Goal: Task Accomplishment & Management: Manage account settings

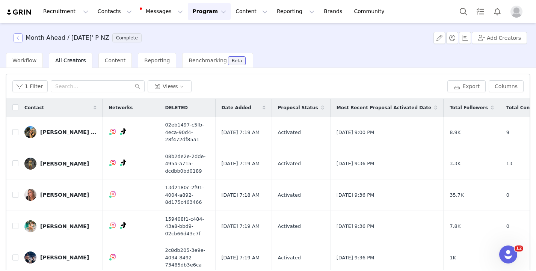
click at [22, 38] on button "button" at bounding box center [18, 37] width 9 height 9
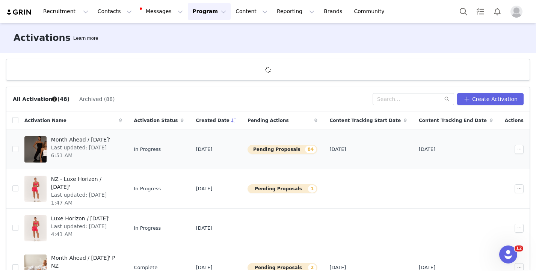
click at [89, 142] on span "Month Ahead / [DATE]'" at bounding box center [84, 140] width 66 height 8
click at [519, 150] on button "button" at bounding box center [518, 149] width 9 height 9
click at [486, 176] on span "Duplicate" at bounding box center [479, 175] width 25 height 8
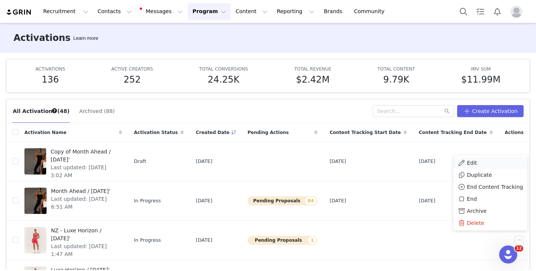
click at [479, 160] on div "Edit" at bounding box center [490, 163] width 65 height 8
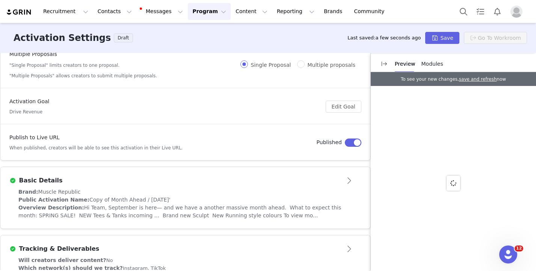
scroll to position [125, 0]
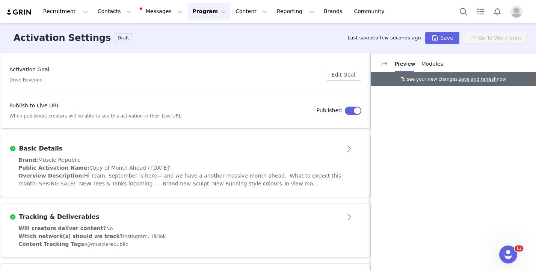
click at [323, 161] on div "Brand: Muscle Republic" at bounding box center [185, 160] width 334 height 8
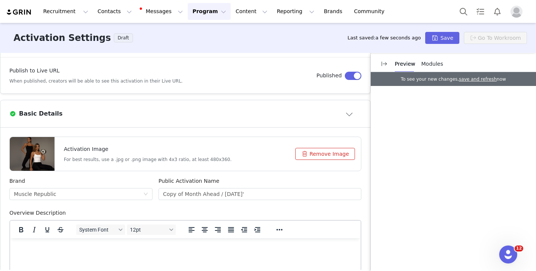
scroll to position [0, 0]
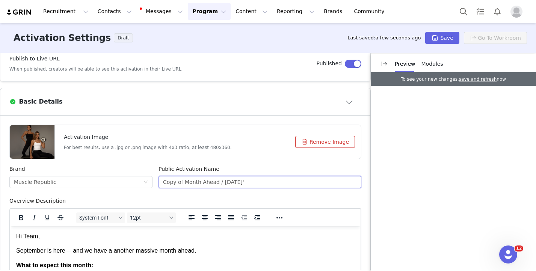
drag, startPoint x: 184, startPoint y: 181, endPoint x: 131, endPoint y: 171, distance: 53.8
click at [131, 171] on div "Brand Muscle Republic Public Activation Name Copy of Month Ahead / [DATE]'" at bounding box center [185, 181] width 358 height 32
click at [253, 184] on input "Month Ahead / [DATE]'" at bounding box center [259, 182] width 203 height 12
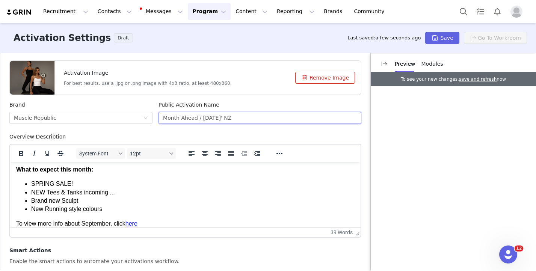
scroll to position [38, 0]
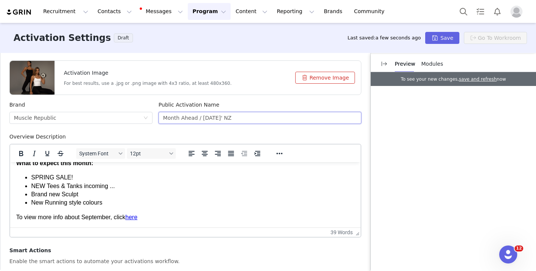
type input "Month Ahead / [DATE]' NZ"
click at [135, 217] on link "here" at bounding box center [131, 217] width 12 height 6
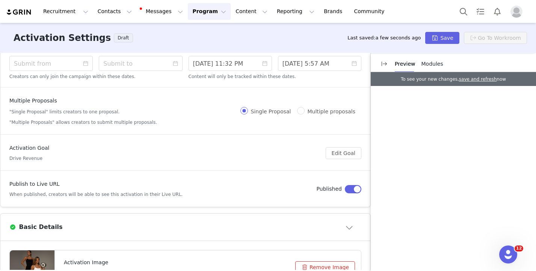
scroll to position [0, 0]
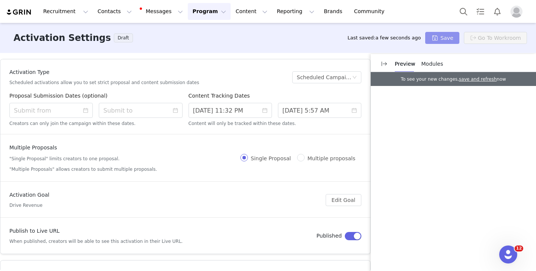
click at [445, 35] on button "Save" at bounding box center [442, 38] width 34 height 12
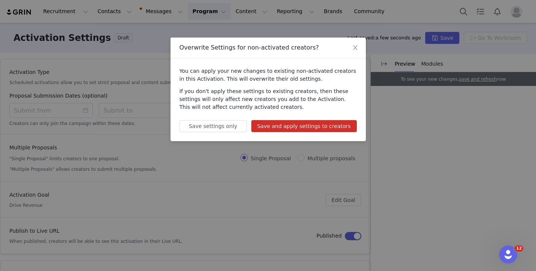
click at [311, 126] on button "Save and apply settings to creators" at bounding box center [304, 126] width 106 height 12
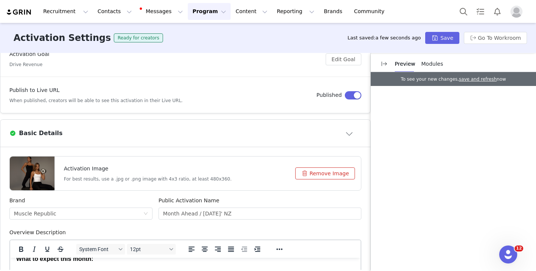
scroll to position [166, 0]
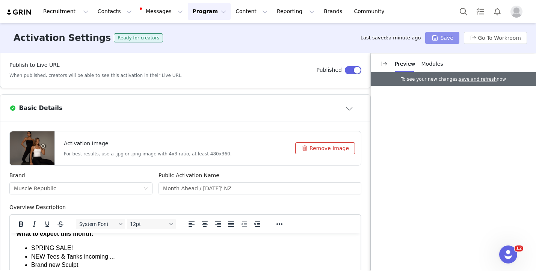
click at [436, 35] on button "Save" at bounding box center [442, 38] width 34 height 12
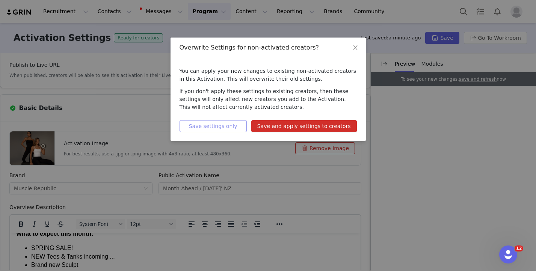
click at [207, 124] on button "Save settings only" at bounding box center [212, 126] width 67 height 12
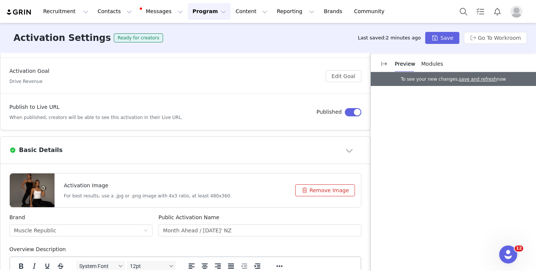
scroll to position [120, 0]
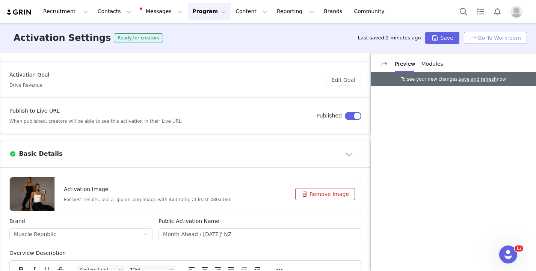
click at [483, 39] on button "Go To Workroom" at bounding box center [495, 38] width 63 height 12
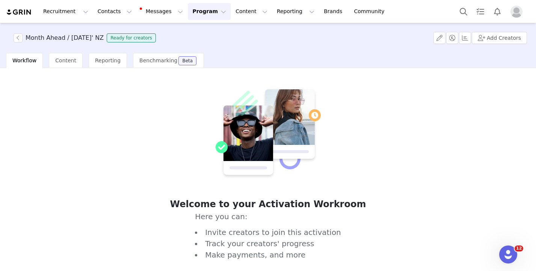
scroll to position [40, 0]
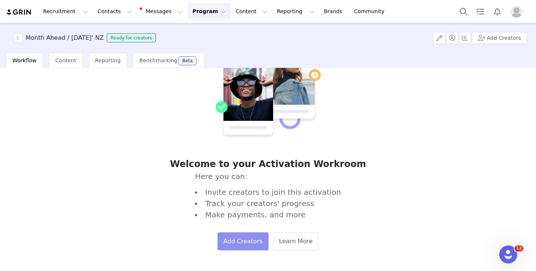
click at [259, 244] on button "Add Creators" at bounding box center [242, 241] width 51 height 18
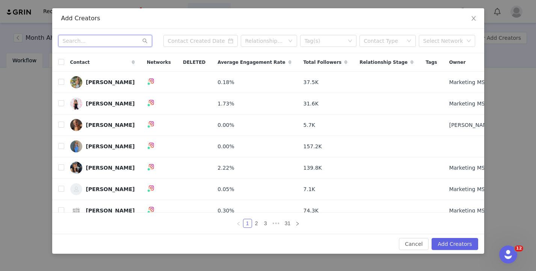
click at [100, 41] on input "text" at bounding box center [105, 41] width 94 height 12
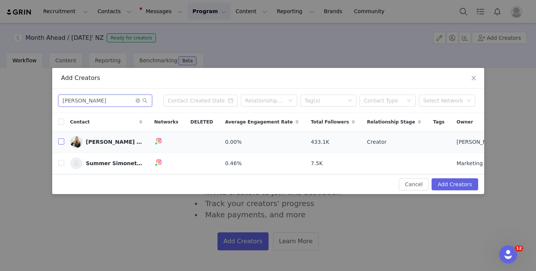
type input "[PERSON_NAME]"
click at [61, 142] on input "checkbox" at bounding box center [61, 142] width 6 height 6
checkbox input "true"
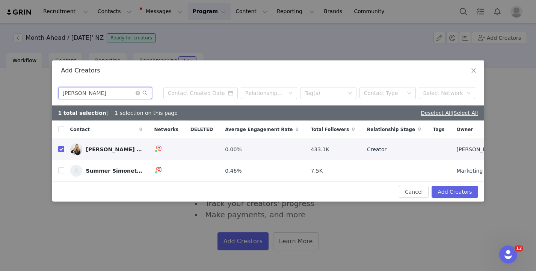
click at [111, 96] on input "[PERSON_NAME]" at bounding box center [105, 93] width 94 height 12
click at [107, 94] on input "[PERSON_NAME]" at bounding box center [105, 93] width 94 height 12
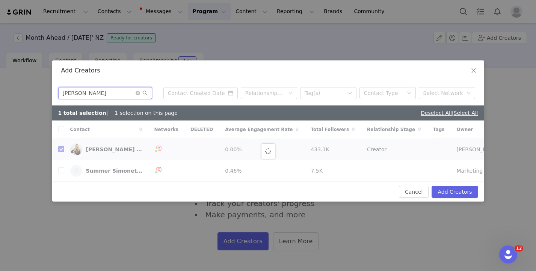
click at [91, 92] on input "[PERSON_NAME]" at bounding box center [105, 93] width 94 height 12
click at [104, 94] on input "[PERSON_NAME]" at bounding box center [105, 93] width 94 height 12
type input "[PERSON_NAME]"
click at [121, 93] on input "[PERSON_NAME]" at bounding box center [105, 93] width 94 height 12
checkbox input "false"
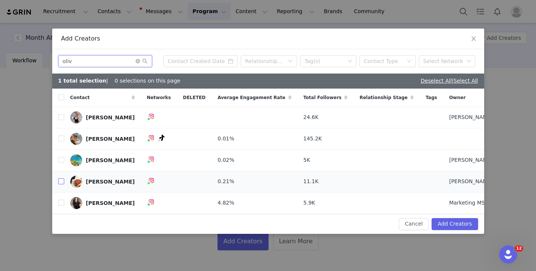
type input "oliv"
click at [61, 180] on input "checkbox" at bounding box center [61, 181] width 6 height 6
checkbox input "true"
click at [100, 62] on input "oliv" at bounding box center [105, 61] width 94 height 12
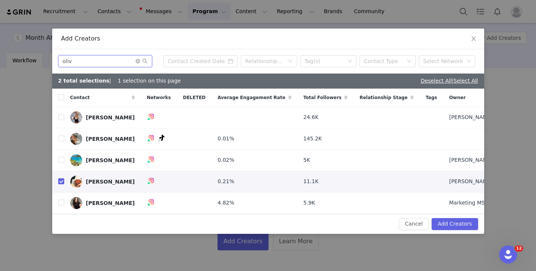
click at [100, 62] on input "oliv" at bounding box center [105, 61] width 94 height 12
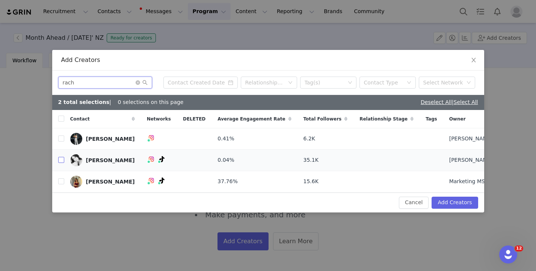
type input "rach"
click at [61, 159] on input "checkbox" at bounding box center [61, 160] width 6 height 6
checkbox input "true"
click at [96, 82] on input "rach" at bounding box center [105, 83] width 94 height 12
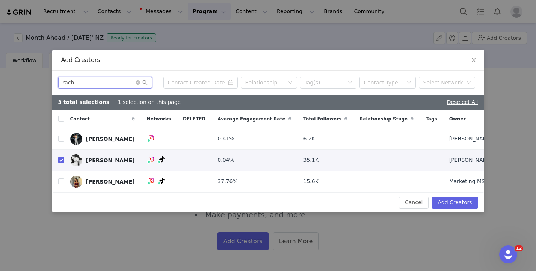
click at [96, 82] on input "rach" at bounding box center [105, 83] width 94 height 12
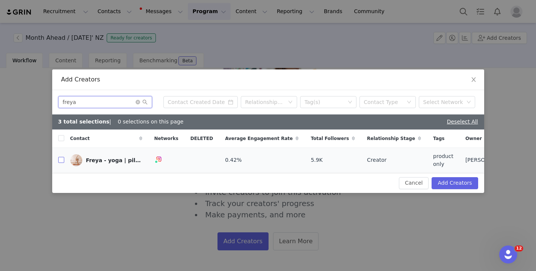
type input "freya"
click at [60, 161] on input "checkbox" at bounding box center [61, 160] width 6 height 6
checkbox input "true"
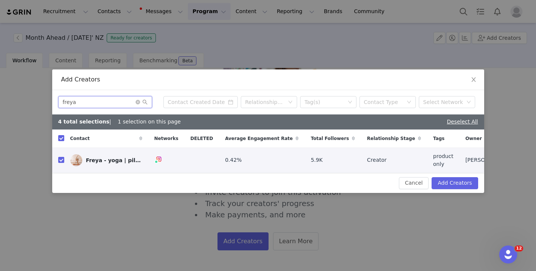
click at [125, 104] on input "freya" at bounding box center [105, 102] width 94 height 12
type input "[PERSON_NAME]"
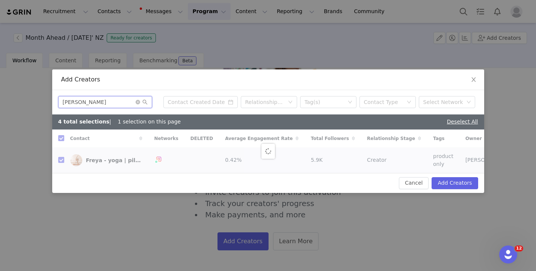
checkbox input "false"
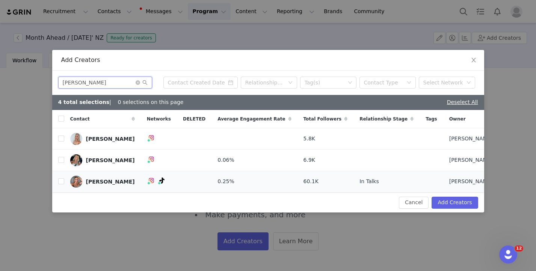
type input "[PERSON_NAME]"
click at [64, 181] on td "[PERSON_NAME]" at bounding box center [102, 181] width 77 height 21
click at [63, 181] on input "checkbox" at bounding box center [61, 181] width 6 height 6
checkbox input "true"
click at [113, 81] on input "[PERSON_NAME]" at bounding box center [105, 83] width 94 height 12
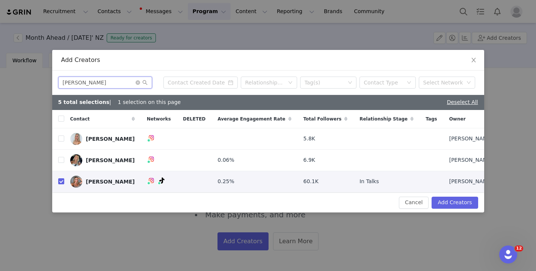
click at [113, 81] on input "[PERSON_NAME]" at bounding box center [105, 83] width 94 height 12
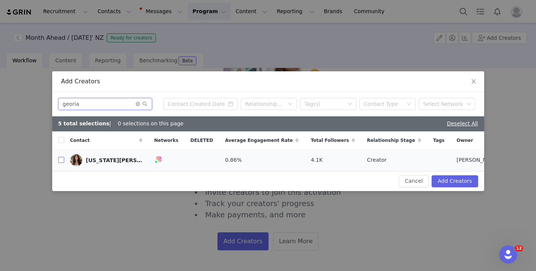
type input "georia"
click at [62, 159] on input "checkbox" at bounding box center [61, 160] width 6 height 6
checkbox input "true"
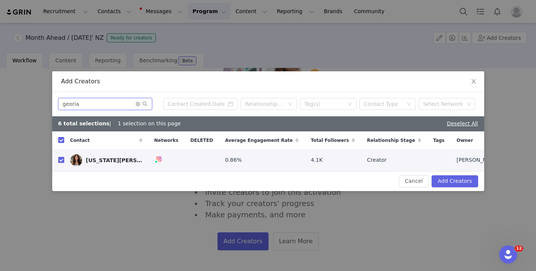
click at [106, 104] on input "georia" at bounding box center [105, 104] width 94 height 12
type input "kobe"
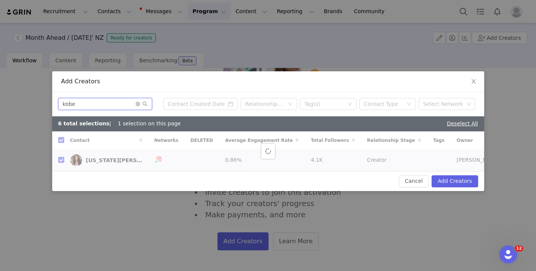
checkbox input "false"
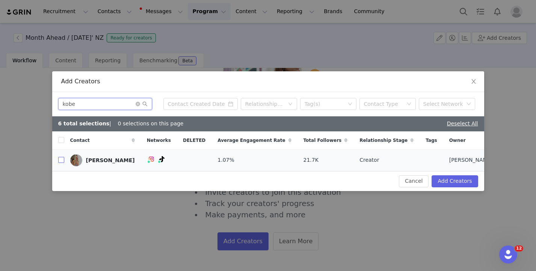
type input "kobe"
click at [60, 160] on input "checkbox" at bounding box center [61, 160] width 6 height 6
checkbox input "true"
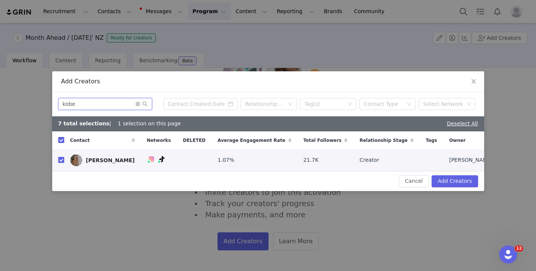
click at [118, 106] on input "kobe" at bounding box center [105, 104] width 94 height 12
type input "[PERSON_NAME]"
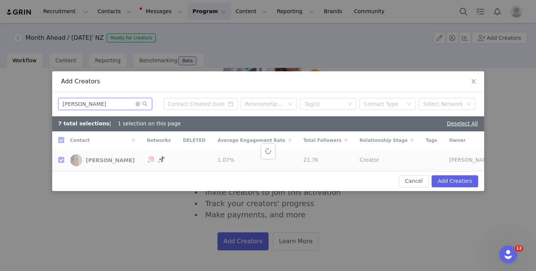
checkbox input "false"
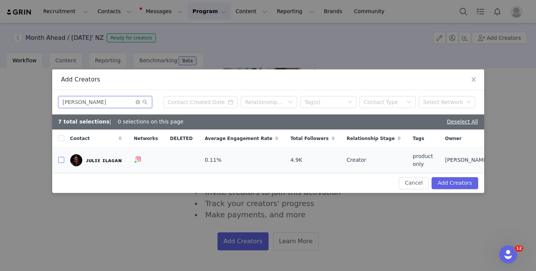
type input "[PERSON_NAME]"
click at [62, 161] on input "checkbox" at bounding box center [61, 160] width 6 height 6
checkbox input "true"
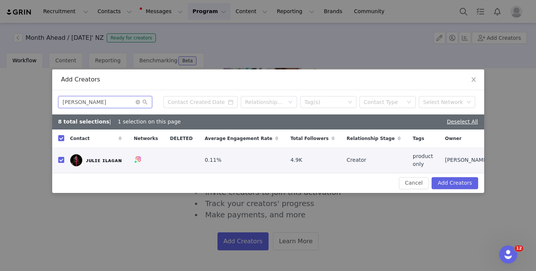
click at [124, 106] on input "[PERSON_NAME]" at bounding box center [105, 102] width 94 height 12
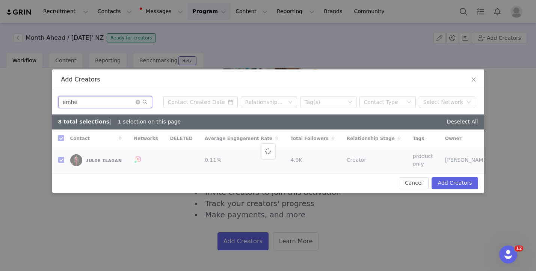
type input "emhea"
checkbox input "false"
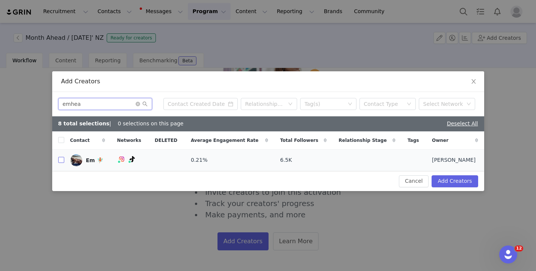
type input "emhea"
click at [62, 159] on input "checkbox" at bounding box center [61, 160] width 6 height 6
checkbox input "true"
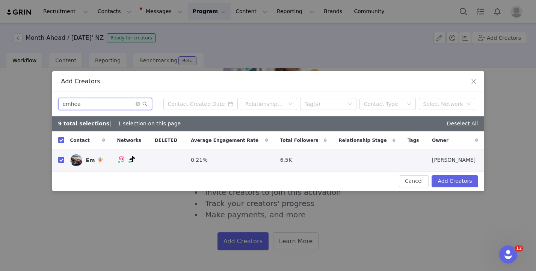
click at [82, 104] on input "emhea" at bounding box center [105, 104] width 94 height 12
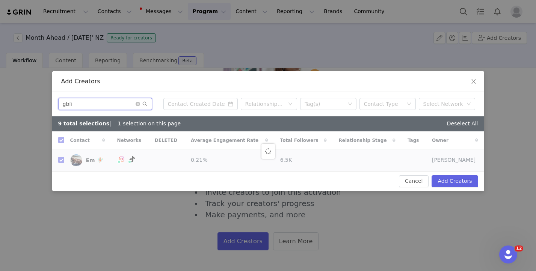
type input "gbfir"
checkbox input "false"
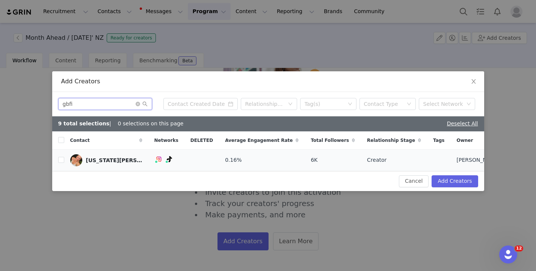
type input "gbfi"
click at [106, 163] on div "[US_STATE][PERSON_NAME]" at bounding box center [114, 160] width 56 height 6
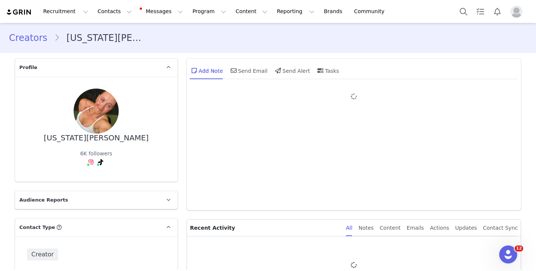
type input "+1 ([GEOGRAPHIC_DATA])"
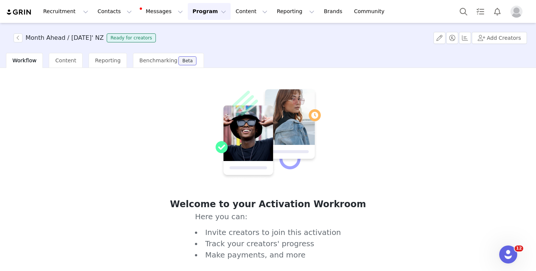
scroll to position [40, 0]
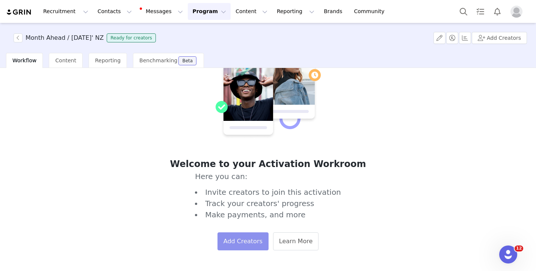
click at [244, 238] on button "Add Creators" at bounding box center [242, 241] width 51 height 18
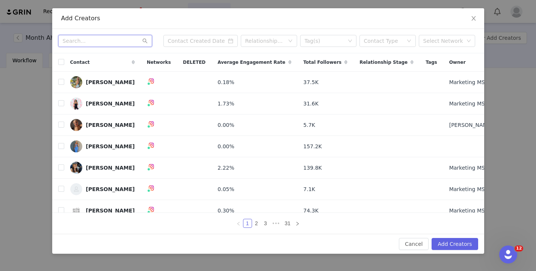
click at [103, 39] on input "text" at bounding box center [105, 41] width 94 height 12
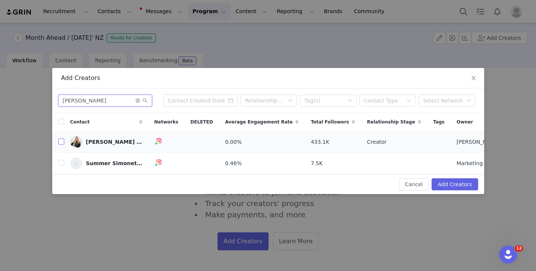
type input "[PERSON_NAME]"
click at [62, 143] on input "checkbox" at bounding box center [61, 142] width 6 height 6
checkbox input "true"
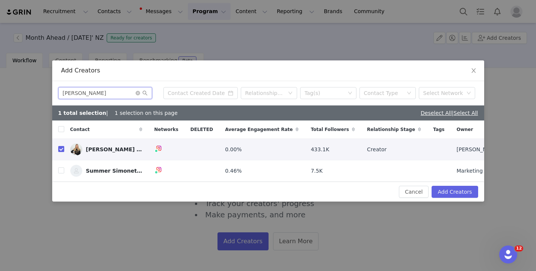
click at [95, 92] on input "[PERSON_NAME]" at bounding box center [105, 93] width 94 height 12
type input "olivi"
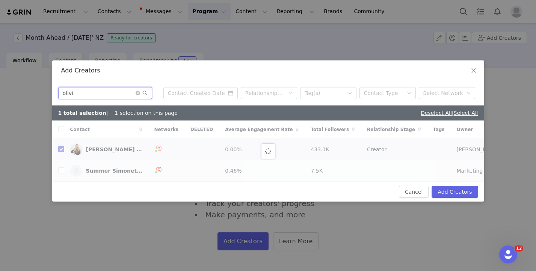
checkbox input "false"
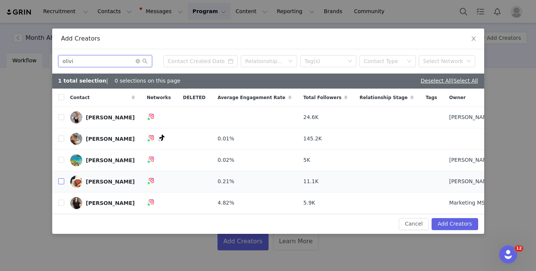
type input "olivi"
click at [59, 179] on input "checkbox" at bounding box center [61, 181] width 6 height 6
checkbox input "true"
click at [92, 60] on input "olivi" at bounding box center [105, 61] width 94 height 12
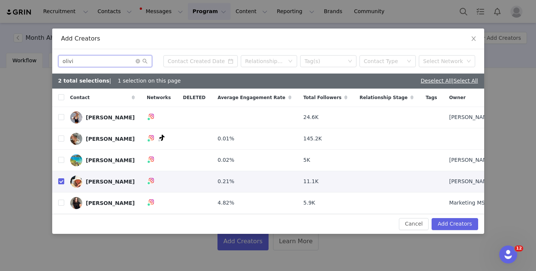
click at [92, 60] on input "olivi" at bounding box center [105, 61] width 94 height 12
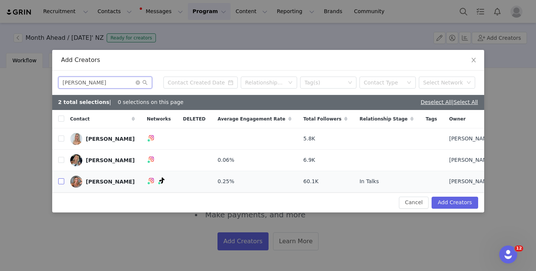
type input "[PERSON_NAME]"
click at [60, 181] on input "checkbox" at bounding box center [61, 181] width 6 height 6
checkbox input "true"
click at [99, 83] on input "[PERSON_NAME]" at bounding box center [105, 83] width 94 height 12
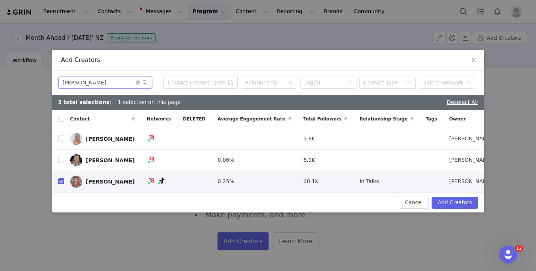
click at [99, 83] on input "[PERSON_NAME]" at bounding box center [105, 83] width 94 height 12
type input "rach"
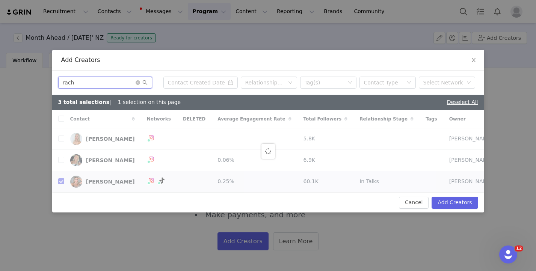
checkbox input "false"
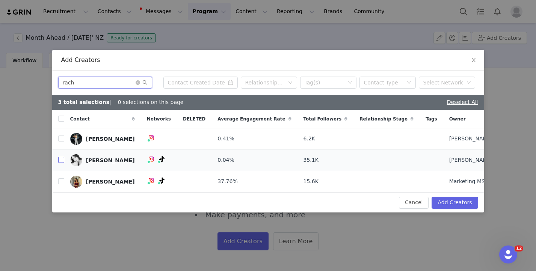
type input "rach"
click at [62, 158] on input "checkbox" at bounding box center [61, 160] width 6 height 6
checkbox input "true"
click at [102, 86] on input "rach" at bounding box center [105, 83] width 94 height 12
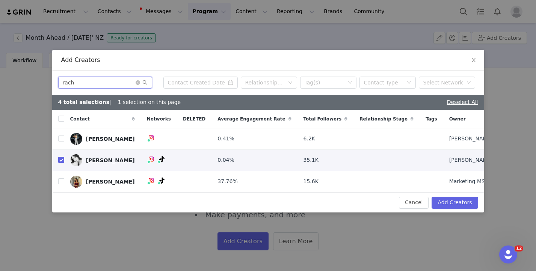
click at [102, 86] on input "rach" at bounding box center [105, 83] width 94 height 12
type input "ge"
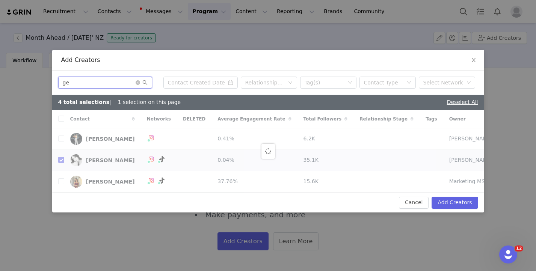
checkbox input "false"
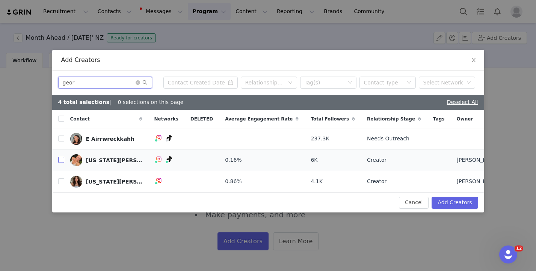
type input "geor"
click at [60, 162] on input "checkbox" at bounding box center [61, 160] width 6 height 6
checkbox input "true"
click at [63, 185] on label at bounding box center [61, 182] width 6 height 8
click at [63, 184] on input "checkbox" at bounding box center [61, 181] width 6 height 6
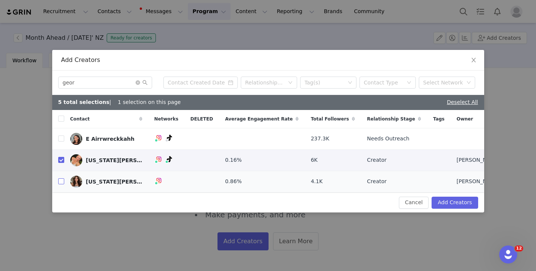
checkbox input "true"
click at [457, 206] on button "Add Creators" at bounding box center [454, 203] width 46 height 12
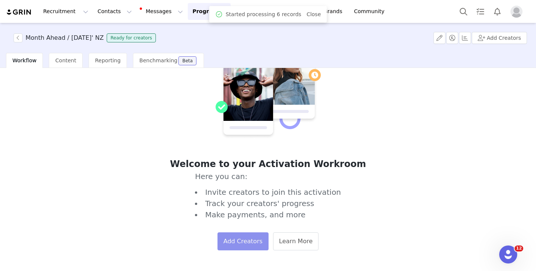
scroll to position [0, 0]
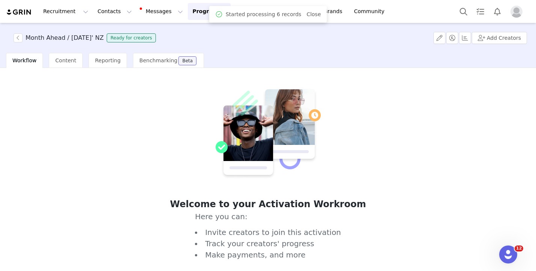
click at [26, 65] on div "Workflow" at bounding box center [24, 60] width 37 height 15
click at [499, 37] on button "Add Creators" at bounding box center [499, 38] width 55 height 12
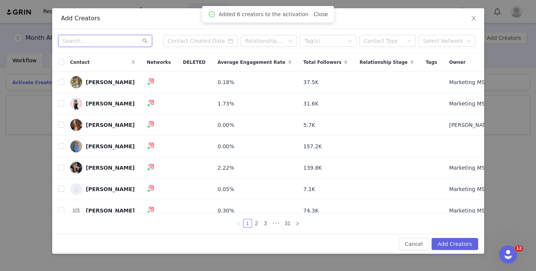
click at [106, 41] on input "text" at bounding box center [105, 41] width 94 height 12
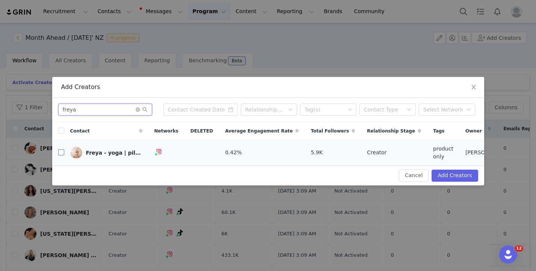
type input "freya"
click at [59, 151] on input "checkbox" at bounding box center [61, 152] width 6 height 6
checkbox input "true"
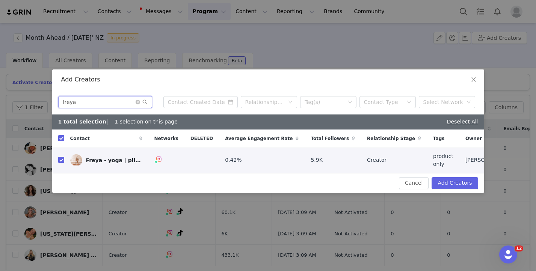
click at [119, 101] on input "freya" at bounding box center [105, 102] width 94 height 12
type input "kobe"
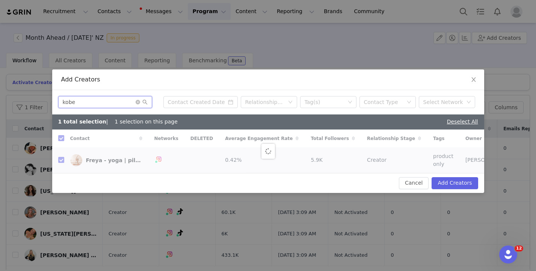
checkbox input "false"
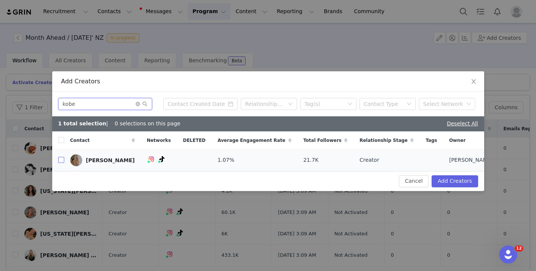
type input "kobe"
click at [61, 160] on input "checkbox" at bounding box center [61, 160] width 6 height 6
checkbox input "true"
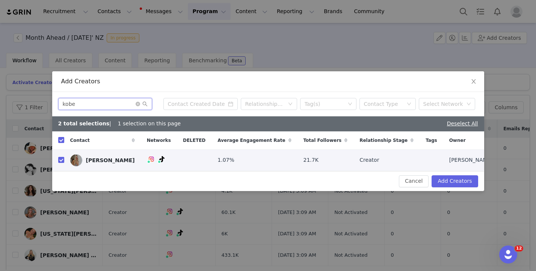
click at [95, 107] on input "kobe" at bounding box center [105, 104] width 94 height 12
type input "[PERSON_NAME]"
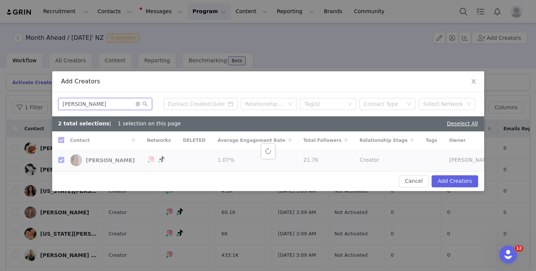
checkbox input "false"
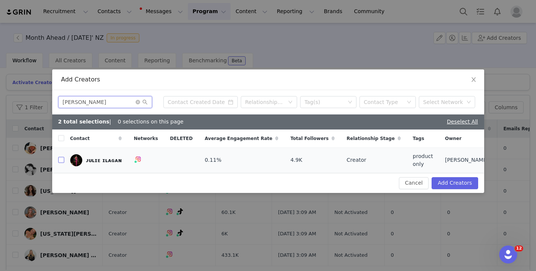
type input "[PERSON_NAME]"
click at [62, 158] on input "checkbox" at bounding box center [61, 160] width 6 height 6
checkbox input "true"
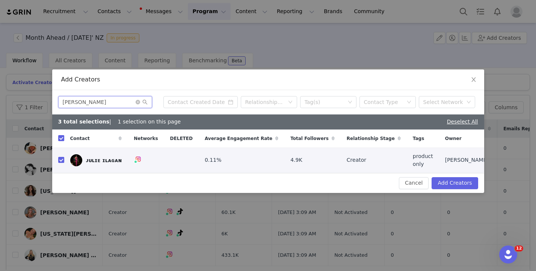
click at [101, 102] on input "[PERSON_NAME]" at bounding box center [105, 102] width 94 height 12
type input "em"
checkbox input "false"
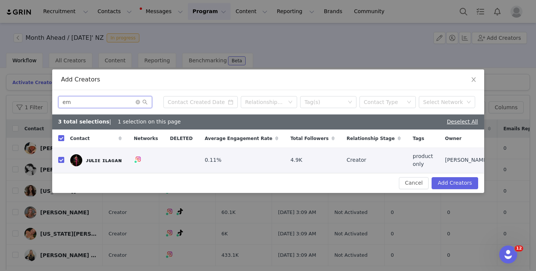
checkbox input "false"
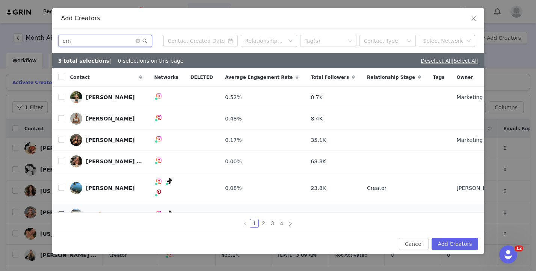
type input "em"
click at [62, 211] on input "checkbox" at bounding box center [61, 214] width 6 height 6
checkbox input "true"
click at [451, 243] on button "Add Creators" at bounding box center [454, 244] width 46 height 12
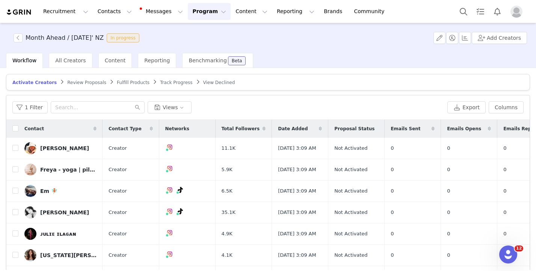
click at [99, 100] on div "1 Filter Views Export Columns" at bounding box center [267, 107] width 523 height 24
click at [99, 107] on input "text" at bounding box center [98, 107] width 94 height 12
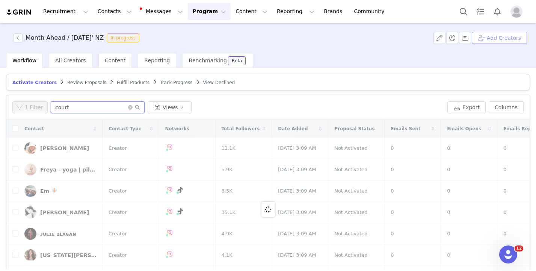
type input "court"
click at [500, 33] on button "Add Creators" at bounding box center [499, 38] width 55 height 12
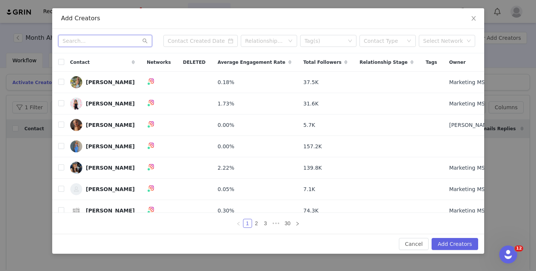
click at [107, 45] on input "text" at bounding box center [105, 41] width 94 height 12
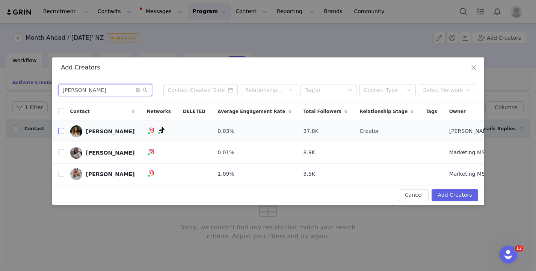
type input "[PERSON_NAME]"
click at [60, 131] on input "checkbox" at bounding box center [61, 131] width 6 height 6
checkbox input "true"
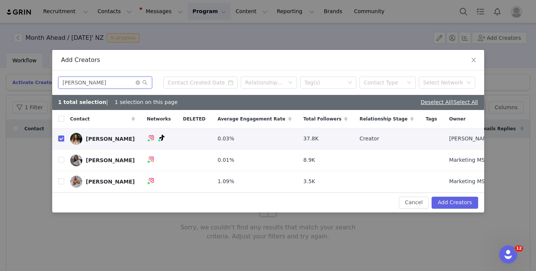
click at [107, 86] on input "[PERSON_NAME]" at bounding box center [105, 83] width 94 height 12
type input "chels"
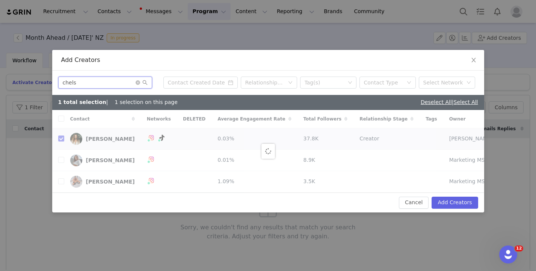
checkbox input "false"
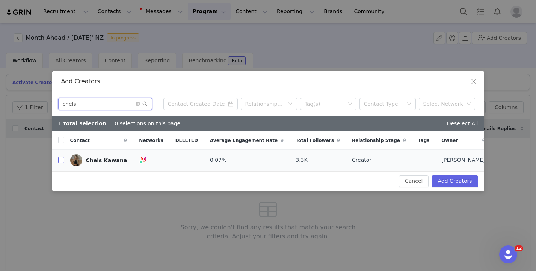
type input "chels"
click at [58, 158] on input "checkbox" at bounding box center [61, 160] width 6 height 6
checkbox input "true"
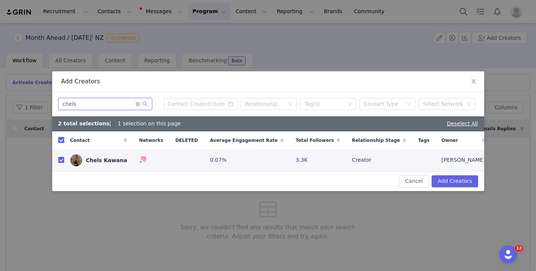
click at [111, 106] on input "chels" at bounding box center [105, 104] width 94 height 12
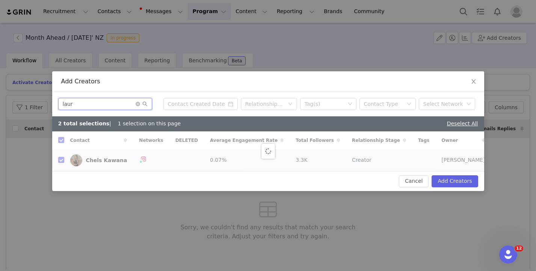
type input "[PERSON_NAME]"
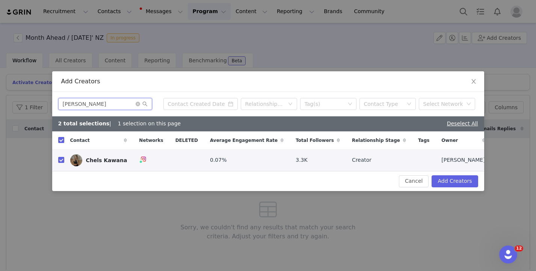
checkbox input "false"
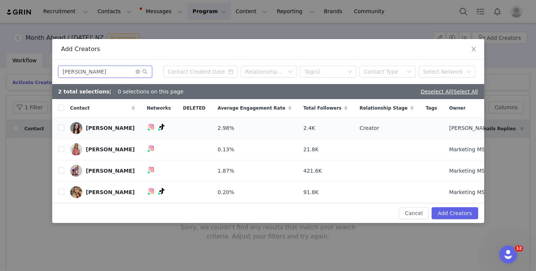
type input "[PERSON_NAME]"
click at [89, 124] on link "[PERSON_NAME]" at bounding box center [102, 128] width 65 height 12
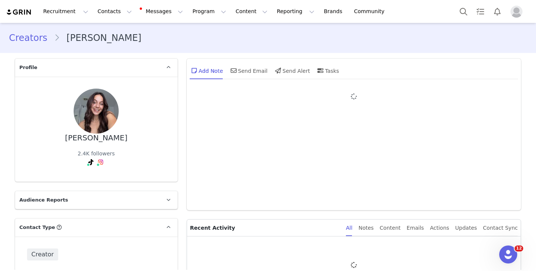
type input "+1 ([GEOGRAPHIC_DATA])"
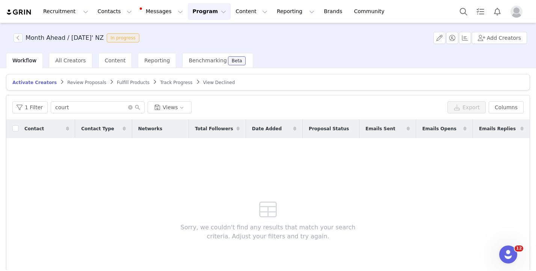
click at [26, 80] on div "Activate Creators" at bounding box center [34, 83] width 44 height 6
click at [128, 105] on icon "icon: close-circle" at bounding box center [130, 107] width 5 height 5
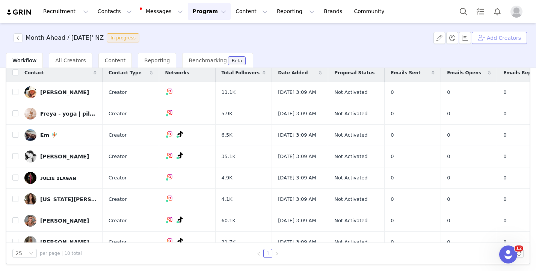
click at [514, 36] on button "Add Creators" at bounding box center [499, 38] width 55 height 12
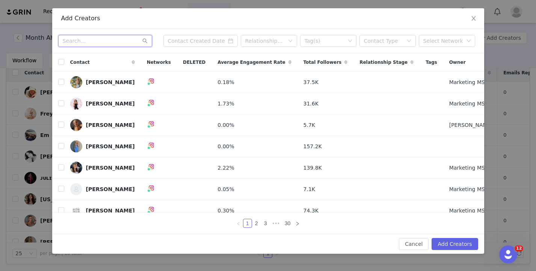
click at [121, 39] on input "text" at bounding box center [105, 41] width 94 height 12
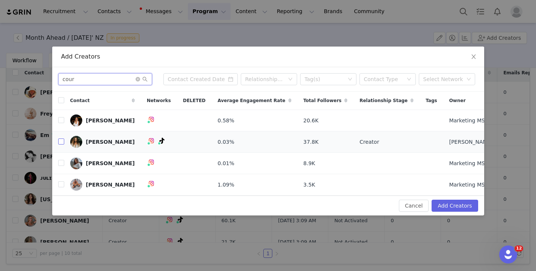
type input "cour"
click at [62, 143] on input "checkbox" at bounding box center [61, 142] width 6 height 6
checkbox input "true"
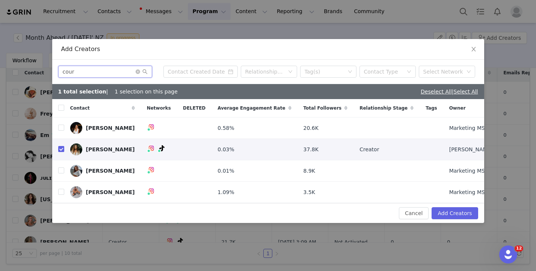
click at [110, 72] on input "cour" at bounding box center [105, 72] width 94 height 12
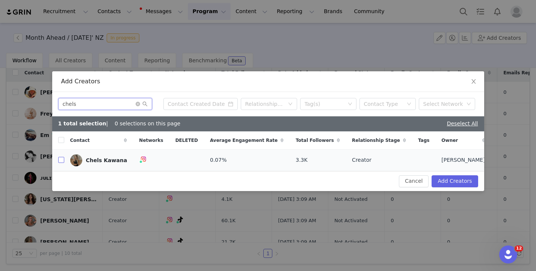
type input "chels"
click at [61, 159] on input "checkbox" at bounding box center [61, 160] width 6 height 6
checkbox input "true"
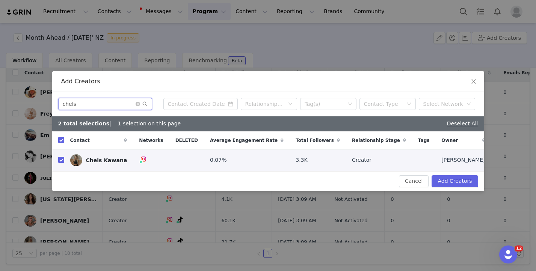
click at [96, 109] on input "chels" at bounding box center [105, 104] width 94 height 12
type input "[PERSON_NAME]"
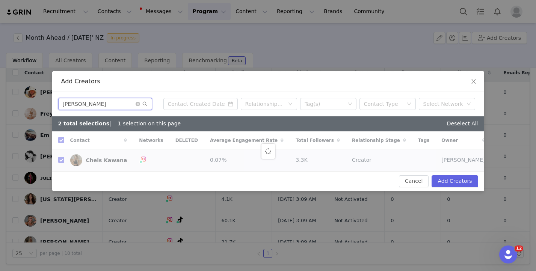
checkbox input "false"
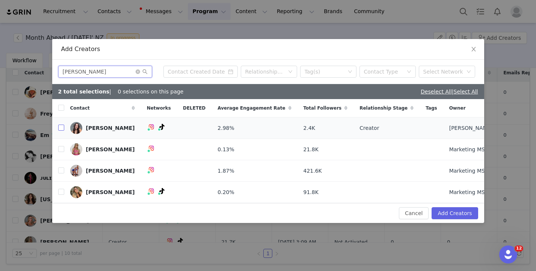
type input "[PERSON_NAME]"
click at [59, 128] on input "checkbox" at bounding box center [61, 128] width 6 height 6
checkbox input "true"
click at [121, 74] on input "[PERSON_NAME]" at bounding box center [105, 72] width 94 height 12
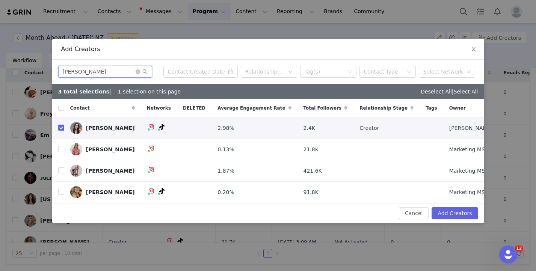
click at [121, 74] on input "[PERSON_NAME]" at bounding box center [105, 72] width 94 height 12
type input "mck"
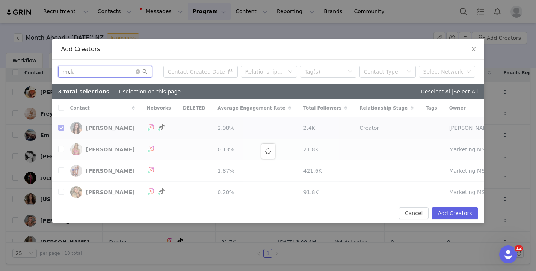
checkbox input "false"
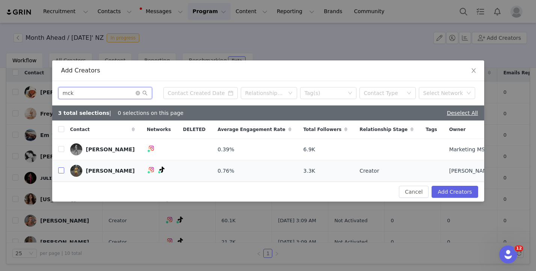
type input "mck"
click at [62, 169] on input "checkbox" at bounding box center [61, 170] width 6 height 6
checkbox input "true"
click at [102, 93] on input "mck" at bounding box center [105, 93] width 94 height 12
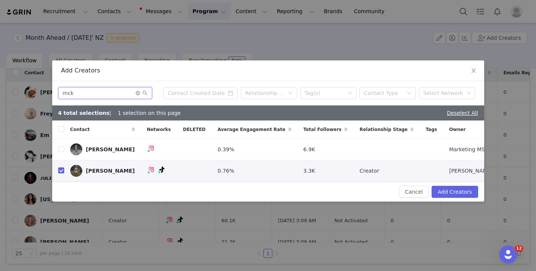
click at [102, 93] on input "mck" at bounding box center [105, 93] width 94 height 12
type input "[PERSON_NAME]"
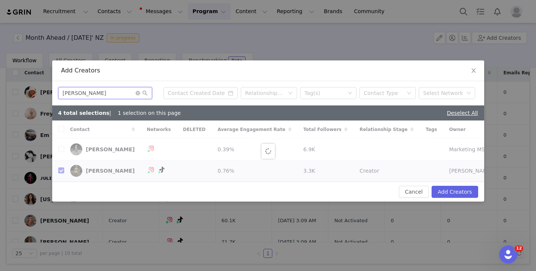
checkbox input "false"
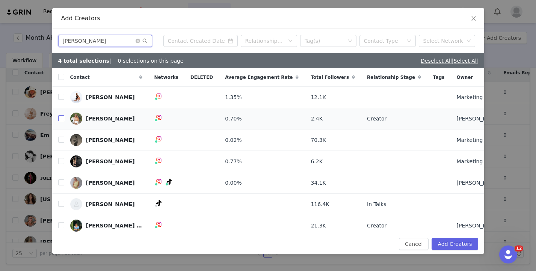
type input "[PERSON_NAME]"
click at [60, 120] on input "checkbox" at bounding box center [61, 118] width 6 height 6
checkbox input "true"
click at [59, 224] on input "checkbox" at bounding box center [61, 225] width 6 height 6
checkbox input "true"
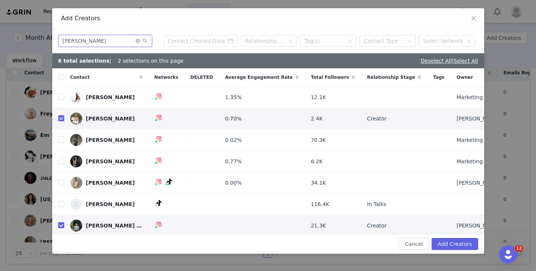
click at [103, 44] on input "[PERSON_NAME]" at bounding box center [105, 41] width 94 height 12
type input "[PERSON_NAME]"
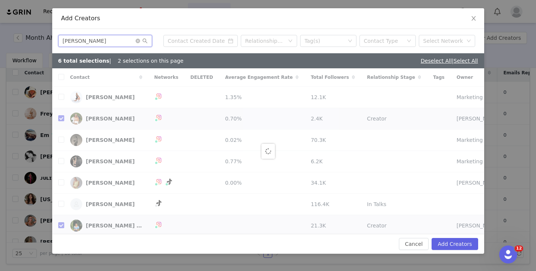
checkbox input "false"
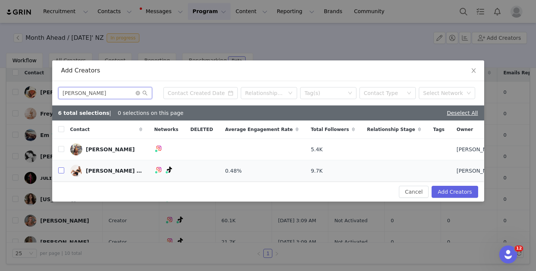
type input "[PERSON_NAME]"
click at [63, 167] on label at bounding box center [61, 171] width 6 height 8
click at [63, 167] on input "checkbox" at bounding box center [61, 170] width 6 height 6
checkbox input "true"
click at [95, 94] on input "[PERSON_NAME]" at bounding box center [105, 93] width 94 height 12
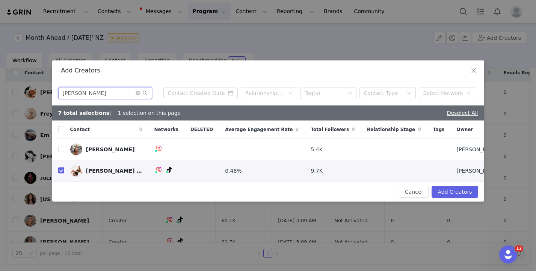
click at [95, 94] on input "[PERSON_NAME]" at bounding box center [105, 93] width 94 height 12
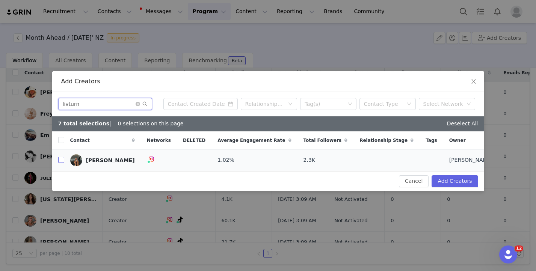
type input "livturn"
click at [62, 160] on input "checkbox" at bounding box center [61, 160] width 6 height 6
checkbox input "true"
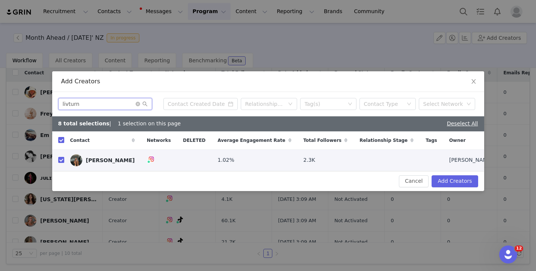
click at [94, 107] on input "livturn" at bounding box center [105, 104] width 94 height 12
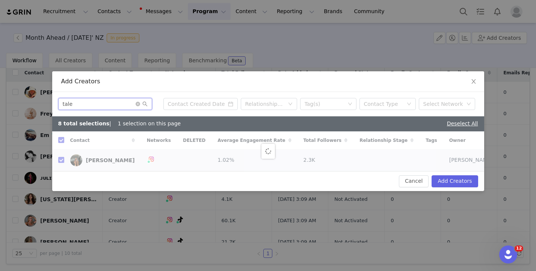
type input "talea"
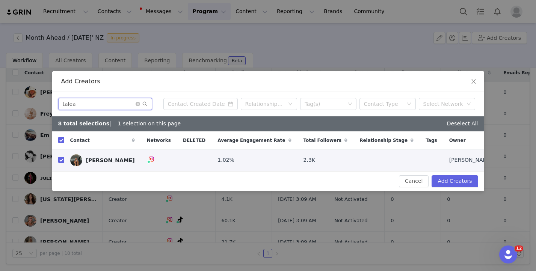
checkbox input "false"
type input "tale"
click at [62, 156] on label at bounding box center [61, 160] width 6 height 8
click at [62, 157] on input "checkbox" at bounding box center [61, 160] width 6 height 6
checkbox input "true"
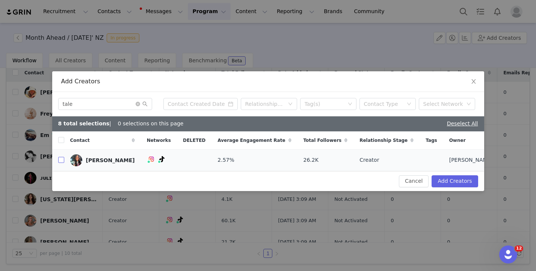
checkbox input "true"
click at [448, 182] on button "Add Creators" at bounding box center [454, 181] width 46 height 12
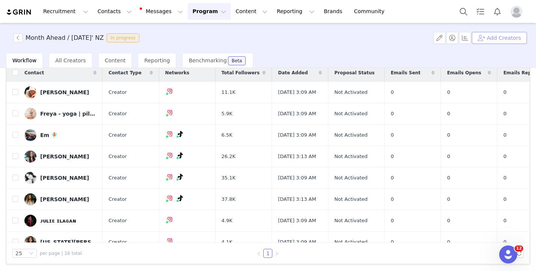
click at [493, 37] on button "Add Creators" at bounding box center [499, 38] width 55 height 12
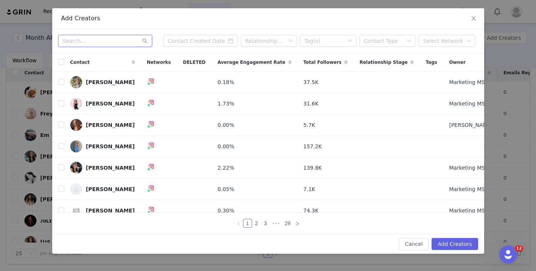
click at [125, 43] on input "text" at bounding box center [105, 41] width 94 height 12
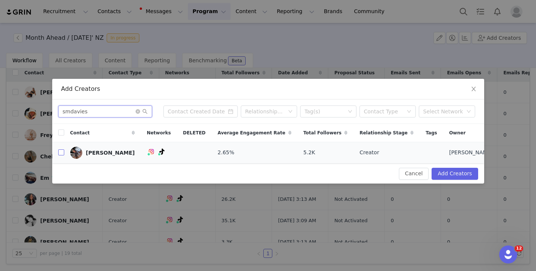
type input "smdavies"
click at [60, 152] on input "checkbox" at bounding box center [61, 152] width 6 height 6
checkbox input "true"
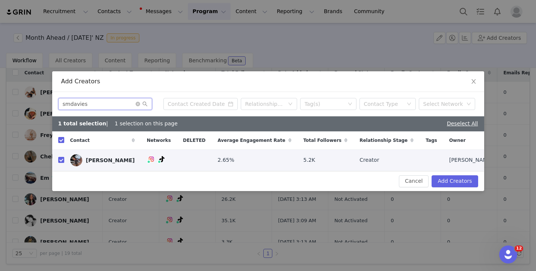
click at [109, 100] on input "smdavies" at bounding box center [105, 104] width 94 height 12
type input "gemma"
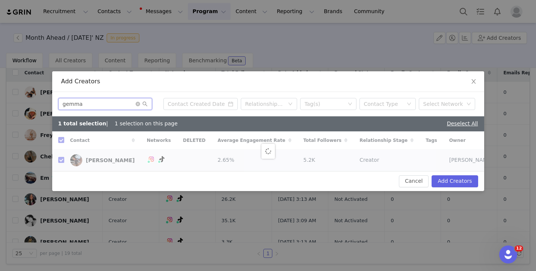
checkbox input "false"
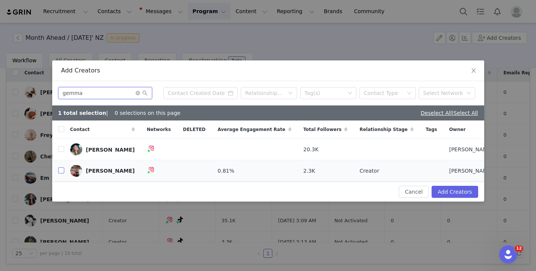
type input "gemma"
click at [59, 169] on input "checkbox" at bounding box center [61, 170] width 6 height 6
checkbox input "true"
click at [108, 98] on input "gemma" at bounding box center [105, 93] width 94 height 12
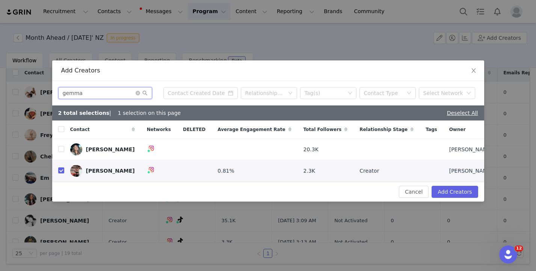
click at [108, 98] on input "gemma" at bounding box center [105, 93] width 94 height 12
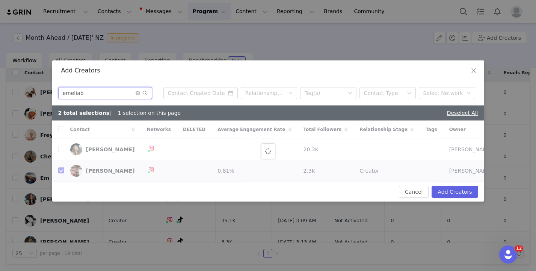
type input "emeliabr"
checkbox input "false"
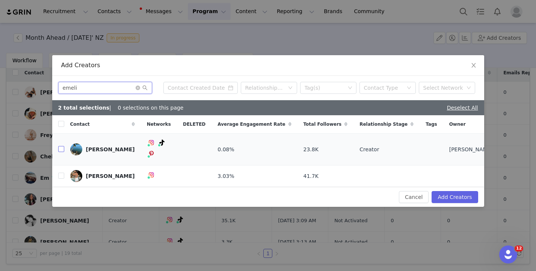
type input "emeli"
click at [61, 152] on label at bounding box center [61, 150] width 6 height 8
click at [61, 152] on input "checkbox" at bounding box center [61, 149] width 6 height 6
checkbox input "true"
click at [452, 192] on button "Add Creators" at bounding box center [454, 197] width 46 height 12
